Goal: Check status: Check status

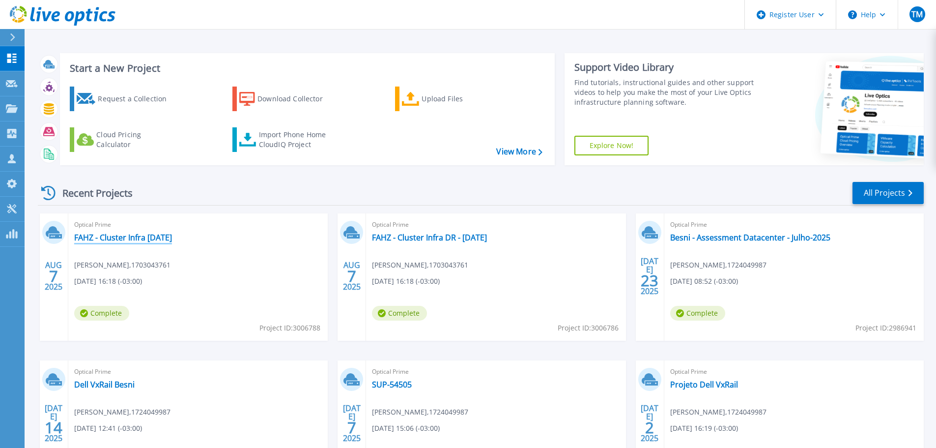
click at [164, 237] on link "FAHZ - Cluster Infra [DATE]" at bounding box center [123, 237] width 98 height 10
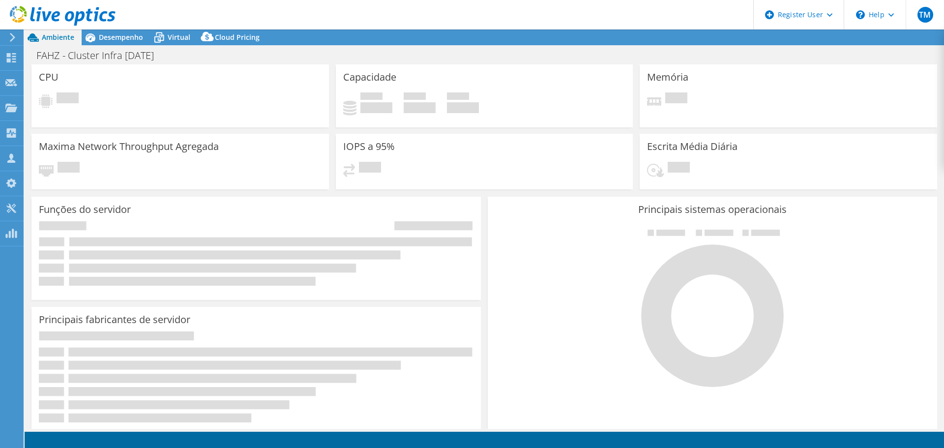
select select "USD"
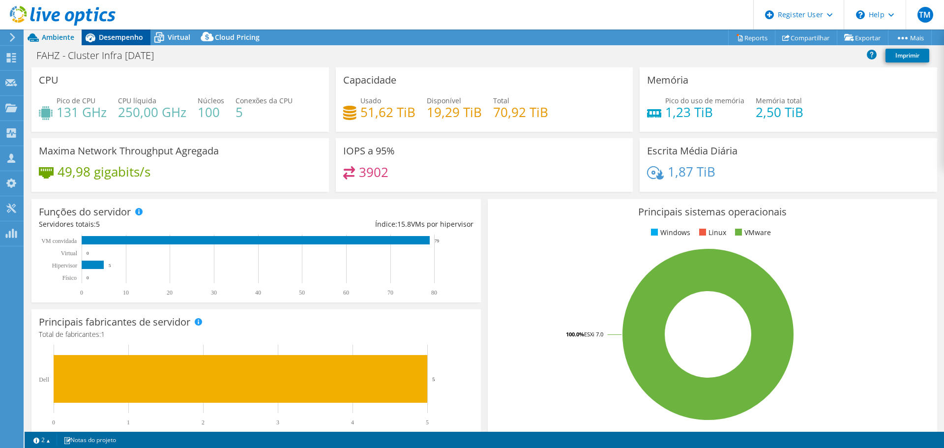
click at [120, 43] on div "Desempenho" at bounding box center [116, 37] width 69 height 16
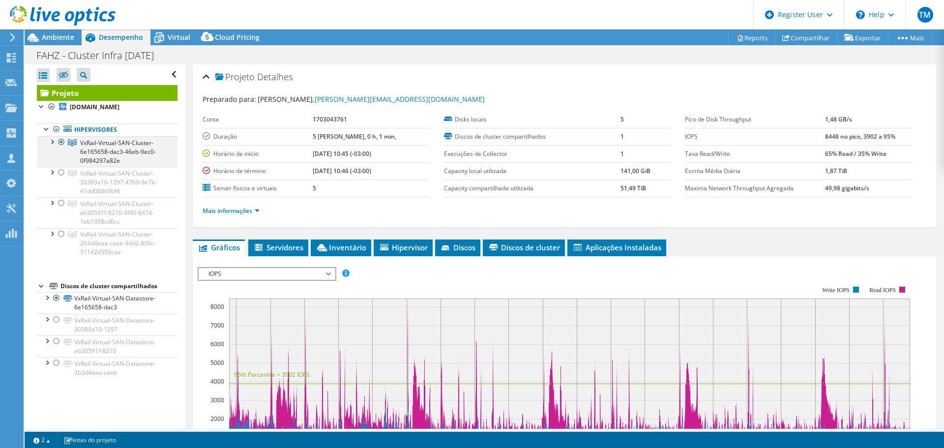
click at [54, 138] on div at bounding box center [52, 141] width 10 height 10
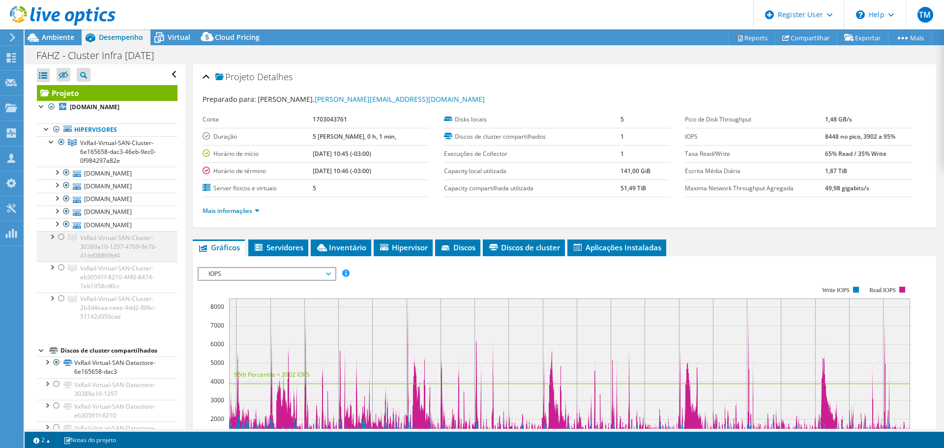
click at [52, 238] on div at bounding box center [52, 236] width 10 height 10
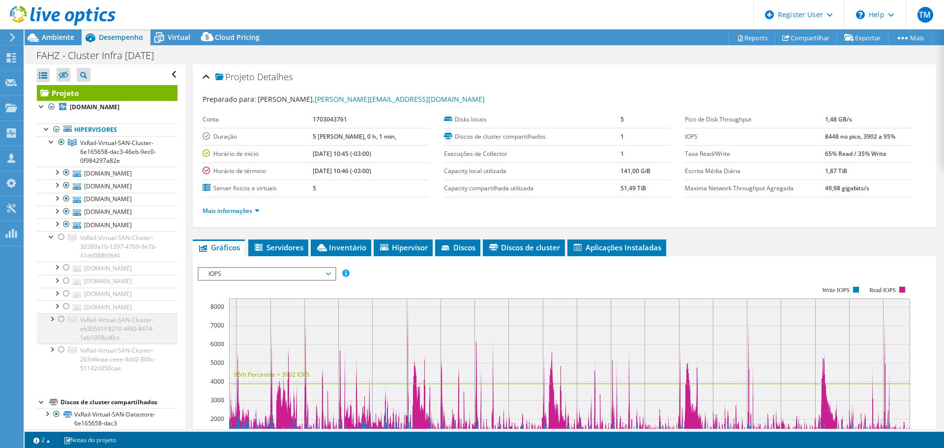
click at [48, 319] on div at bounding box center [52, 318] width 10 height 10
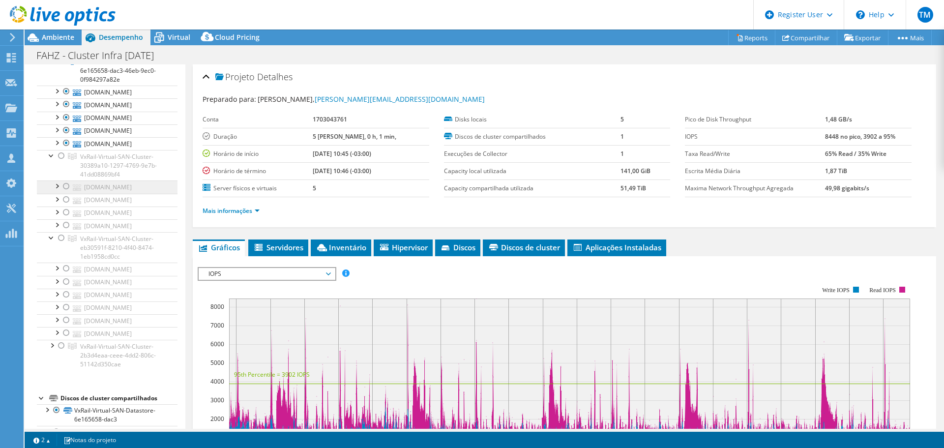
scroll to position [98, 0]
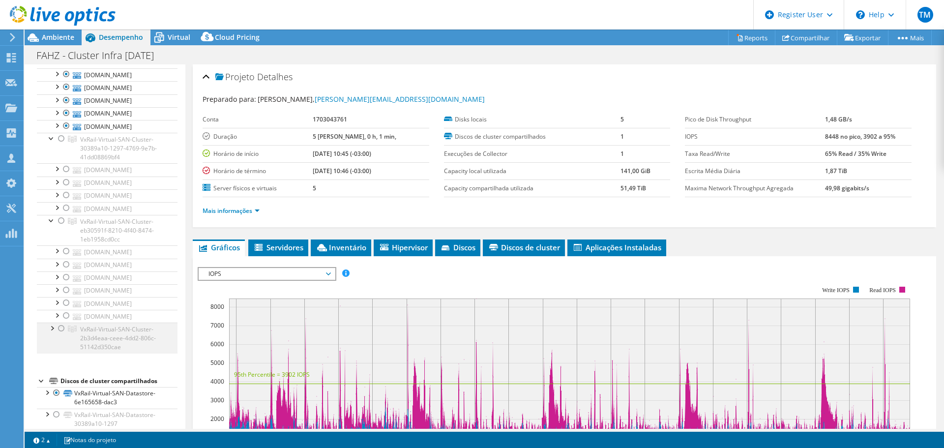
click at [50, 329] on div at bounding box center [52, 327] width 10 height 10
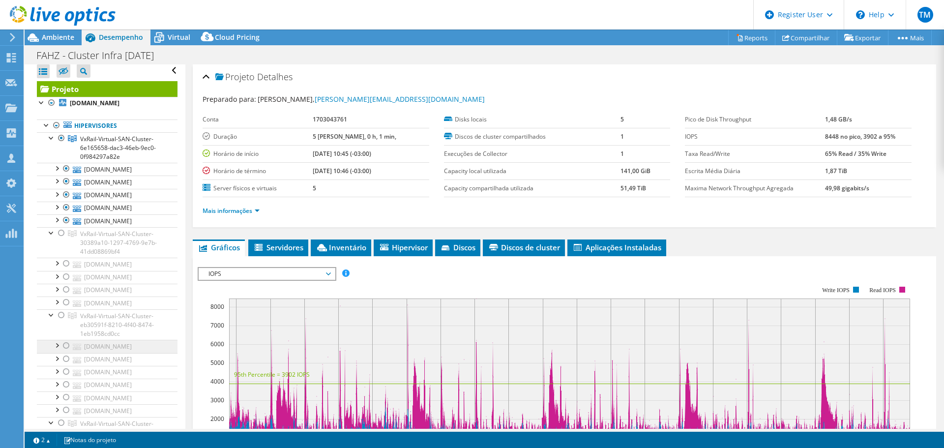
scroll to position [0, 0]
